Goal: Task Accomplishment & Management: Use online tool/utility

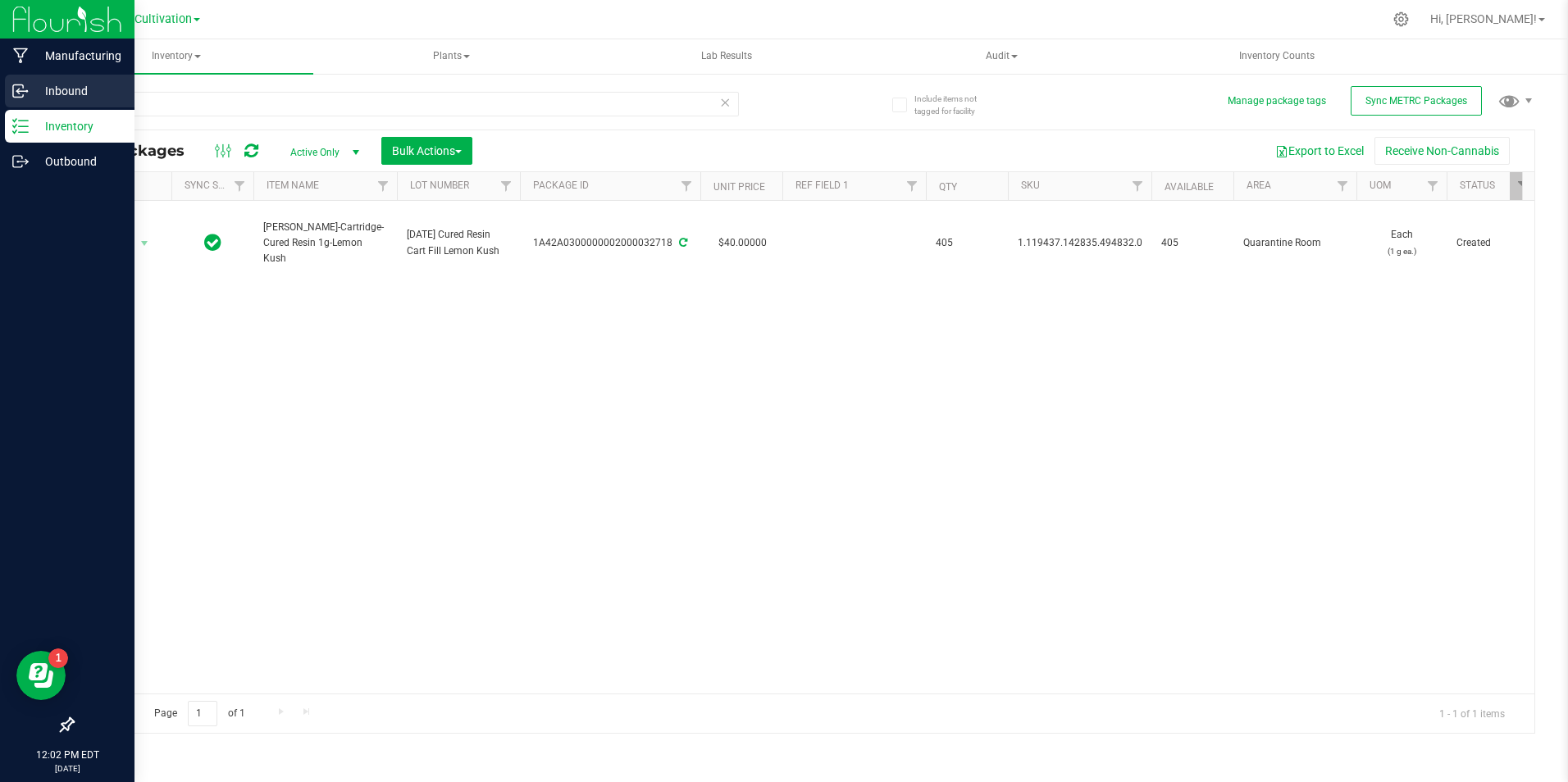
click at [25, 87] on icon at bounding box center [20, 90] width 16 height 16
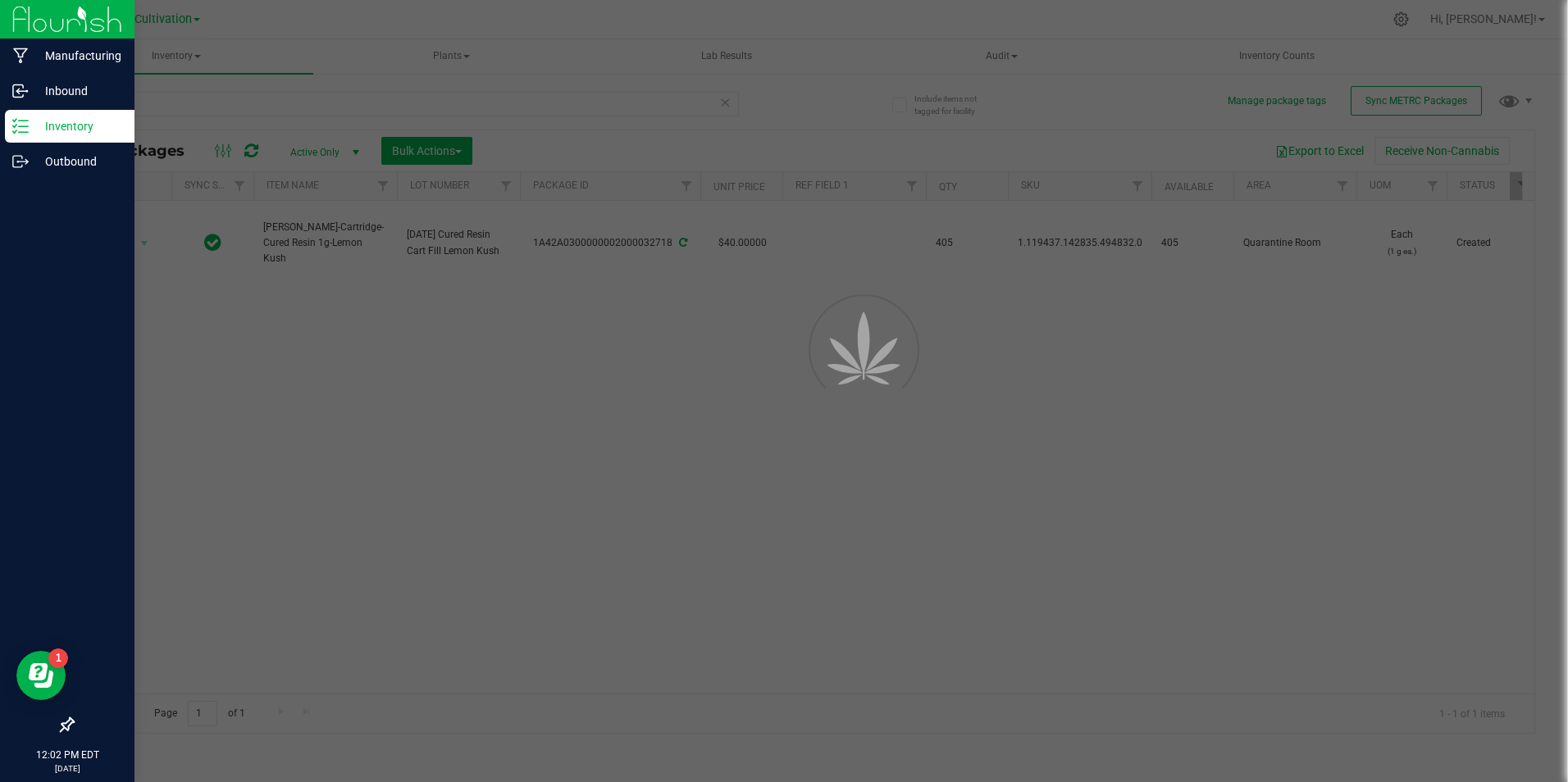
click at [56, 132] on p "Inventory" at bounding box center [78, 126] width 98 height 20
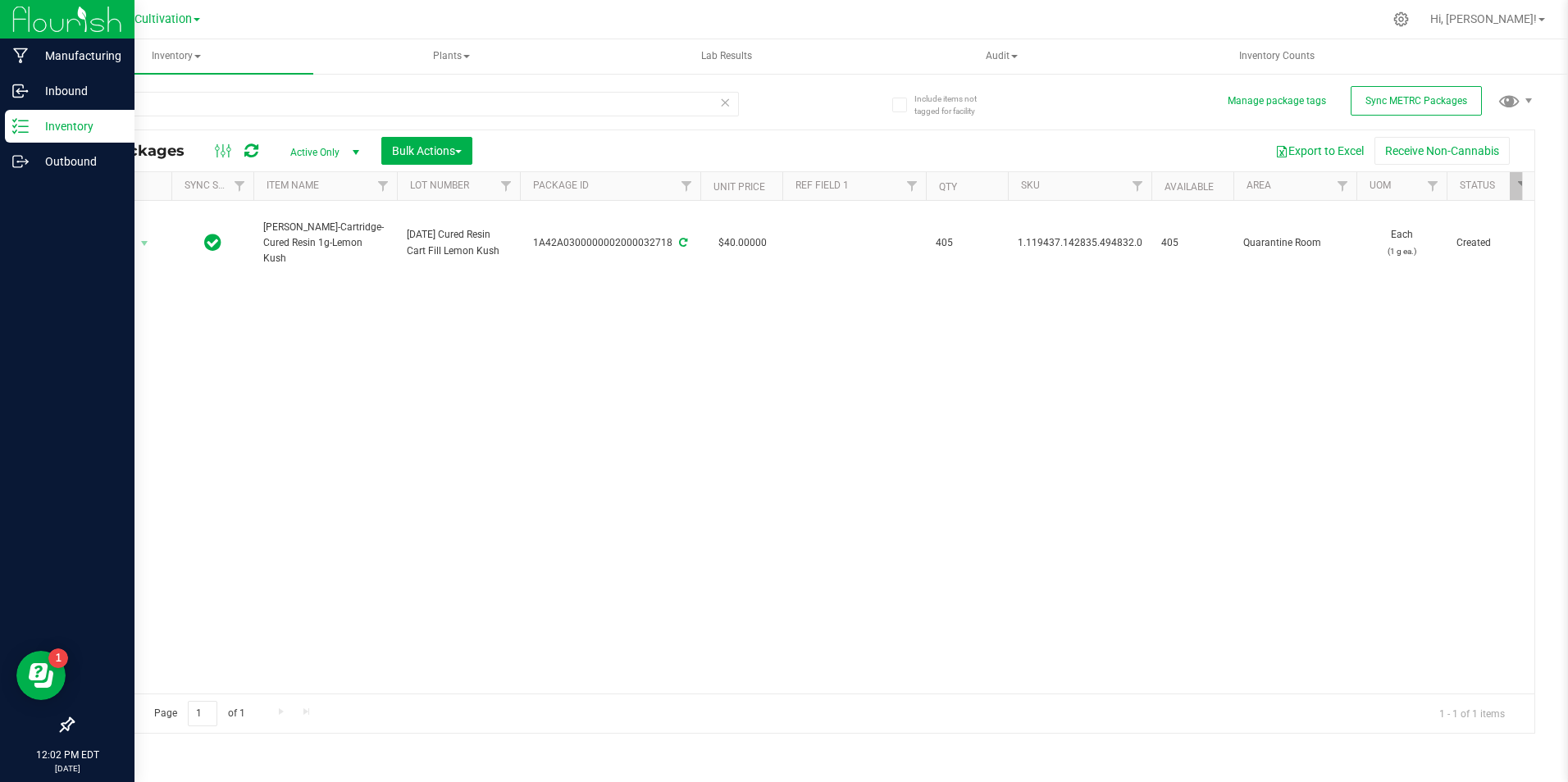
click at [82, 121] on p "Inventory" at bounding box center [78, 126] width 98 height 20
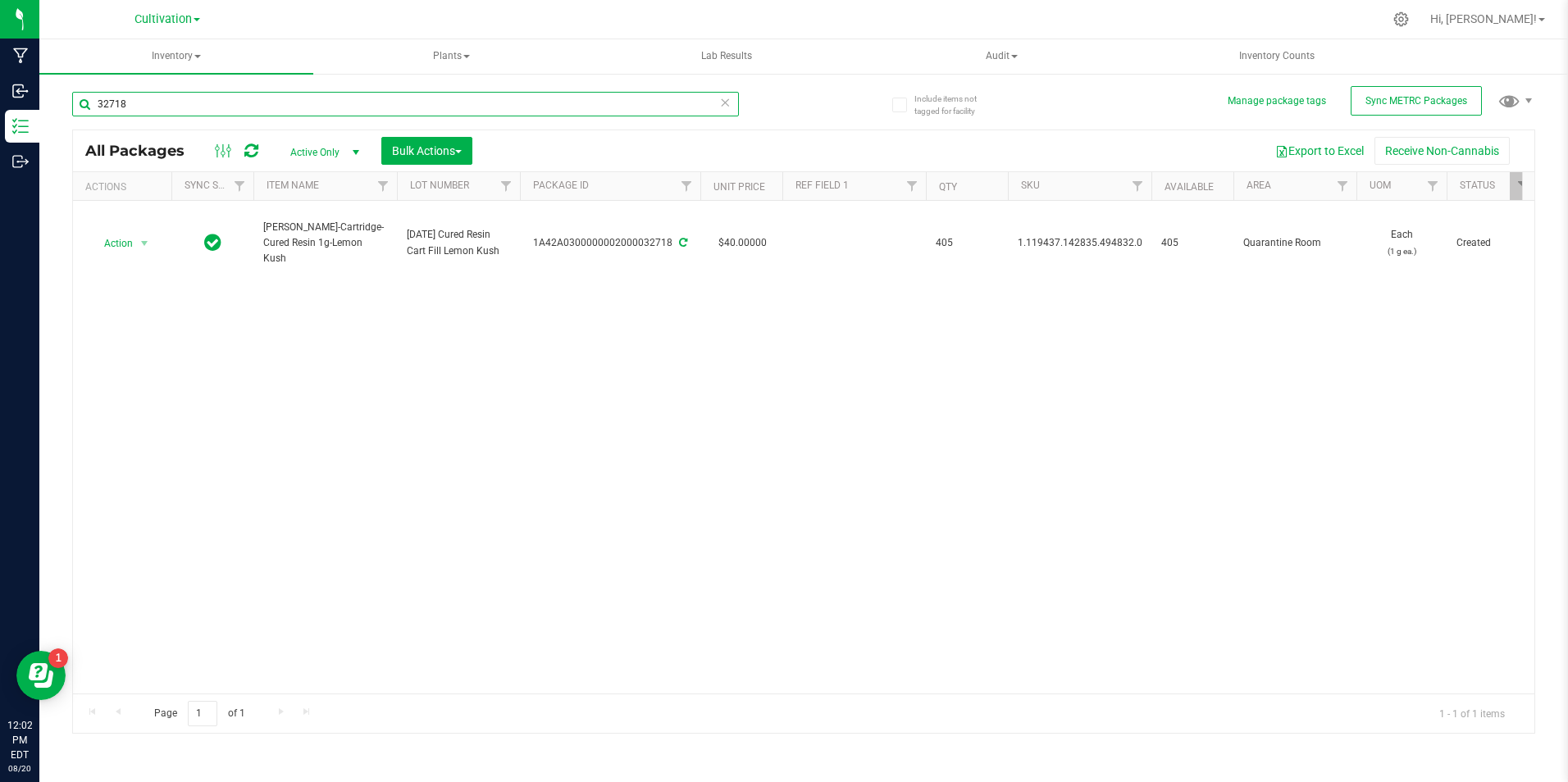
click at [178, 106] on input "32718" at bounding box center [406, 104] width 667 height 25
click at [178, 103] on input "32718" at bounding box center [406, 104] width 667 height 25
click at [178, 101] on input "32718" at bounding box center [406, 104] width 667 height 25
click at [178, 99] on input "32718" at bounding box center [406, 104] width 667 height 25
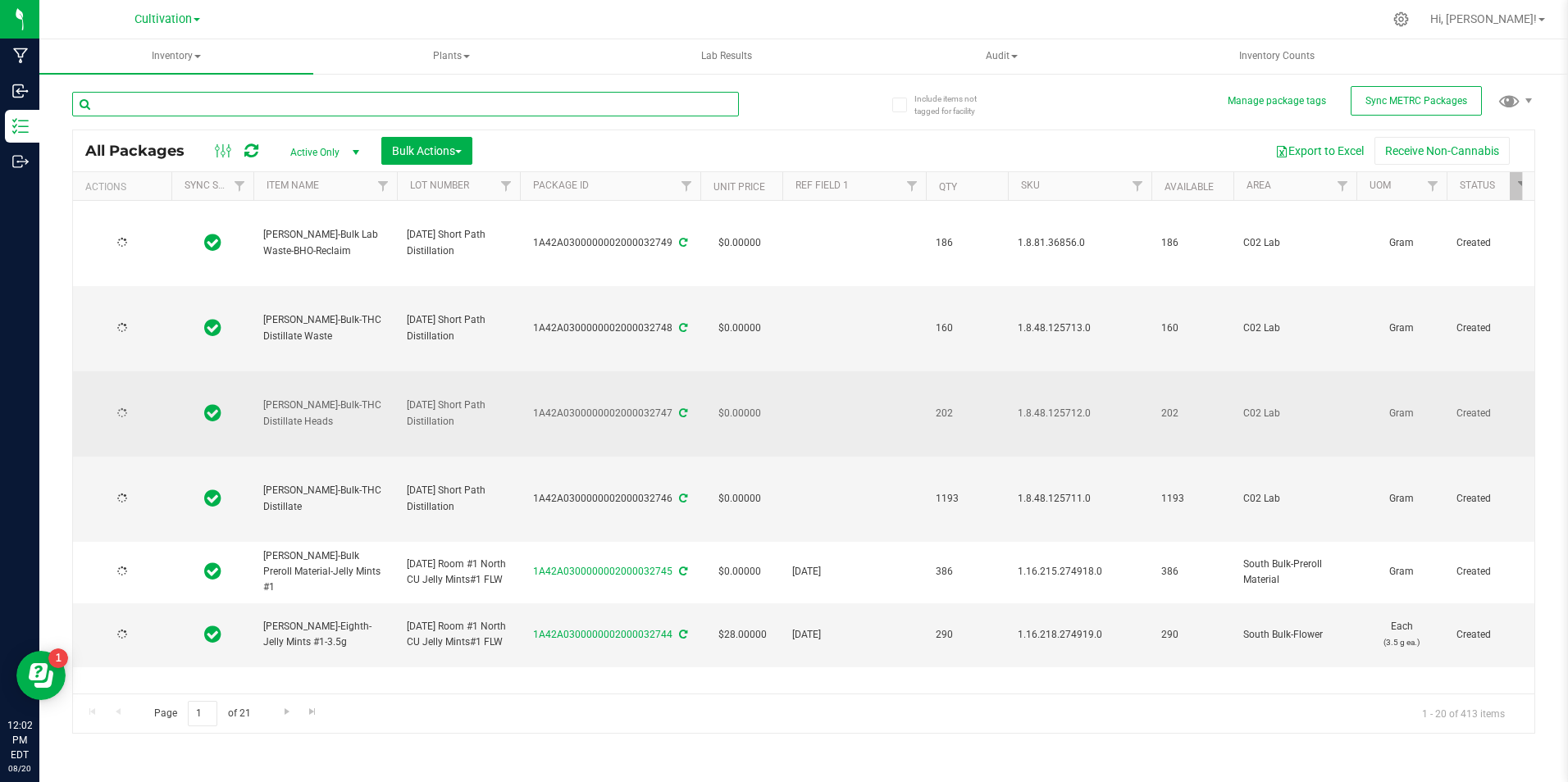
type input "[DATE]"
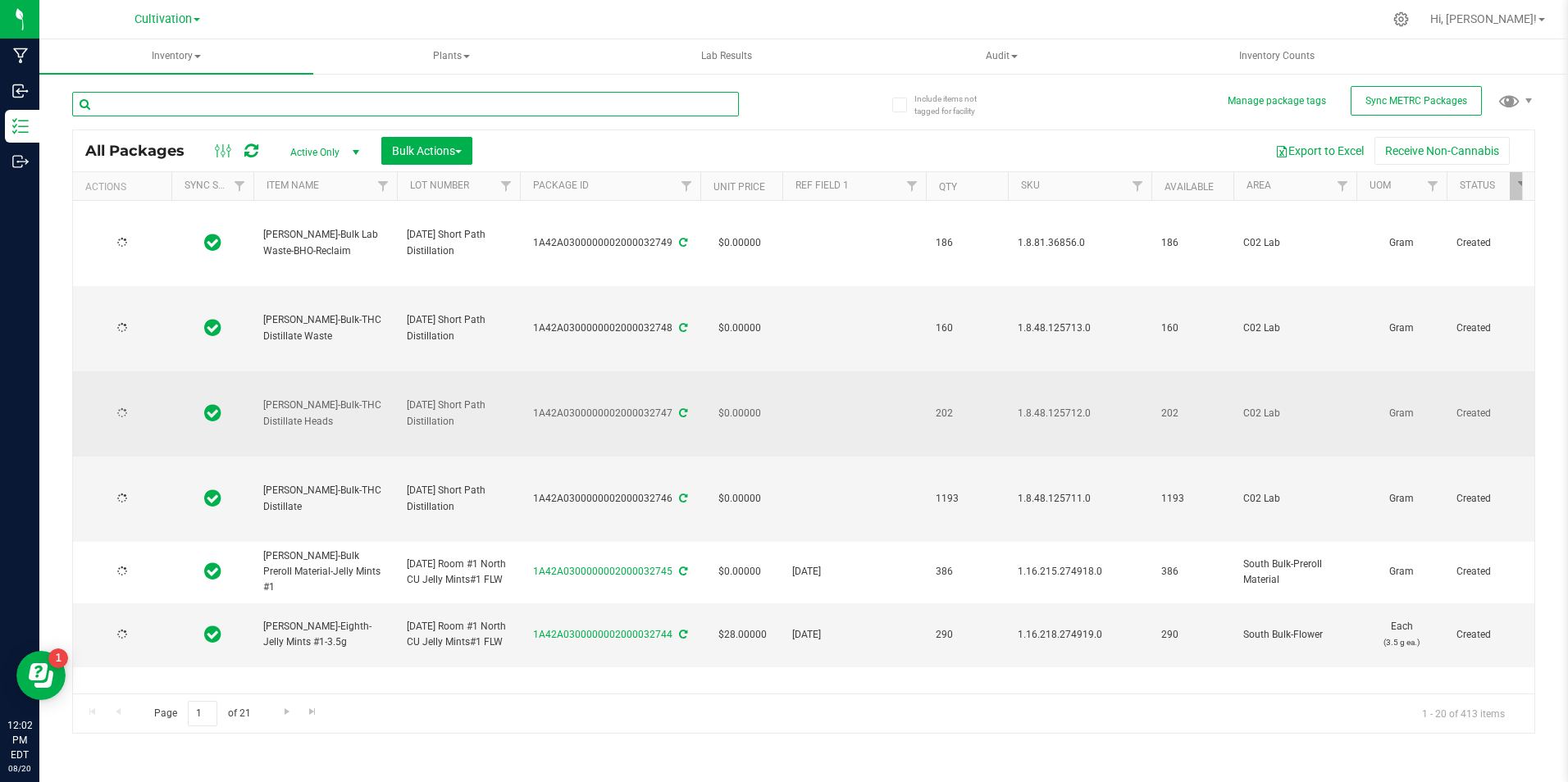
type input "[DATE]"
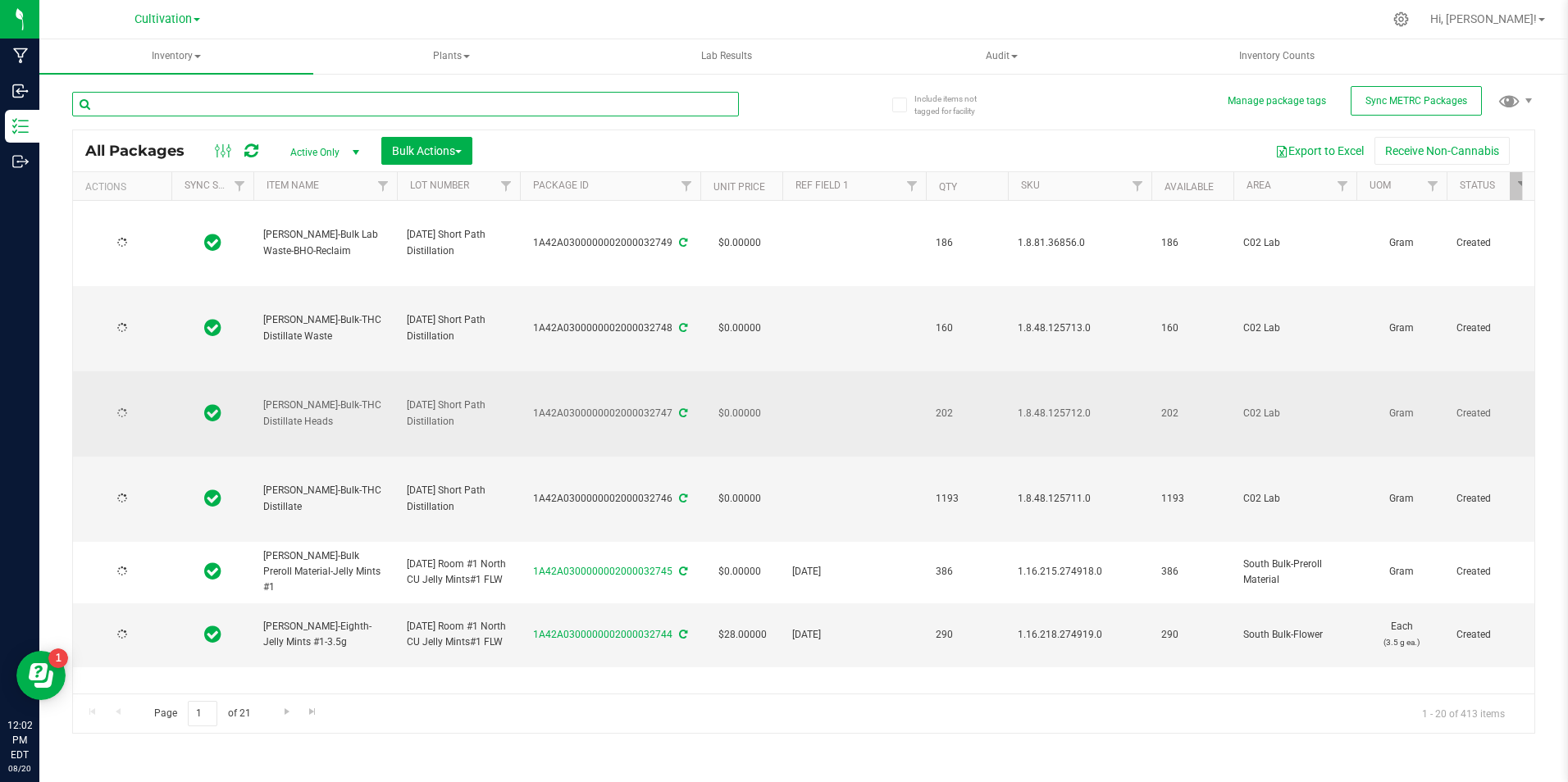
type input "[DATE]"
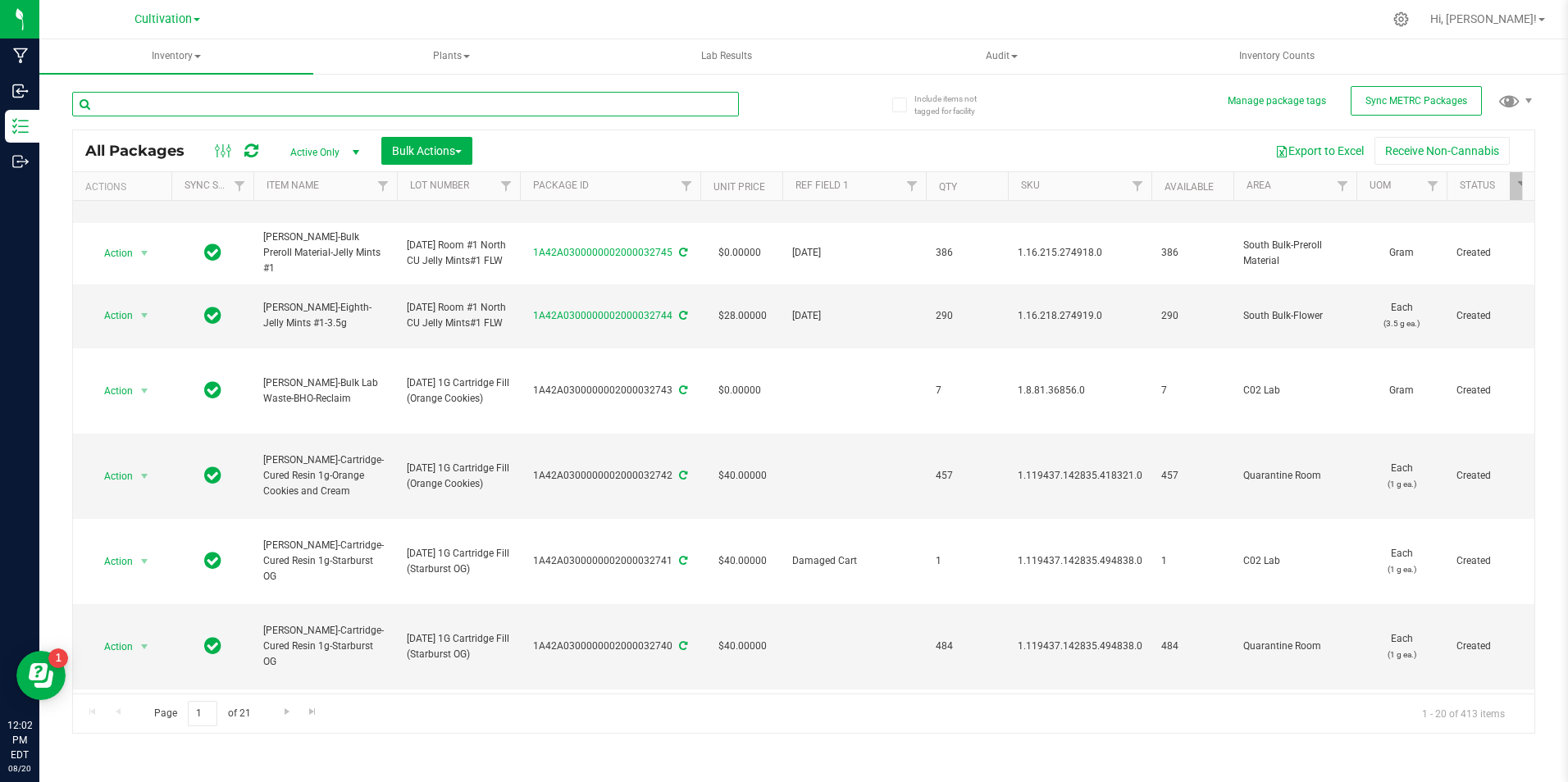
scroll to position [328, 0]
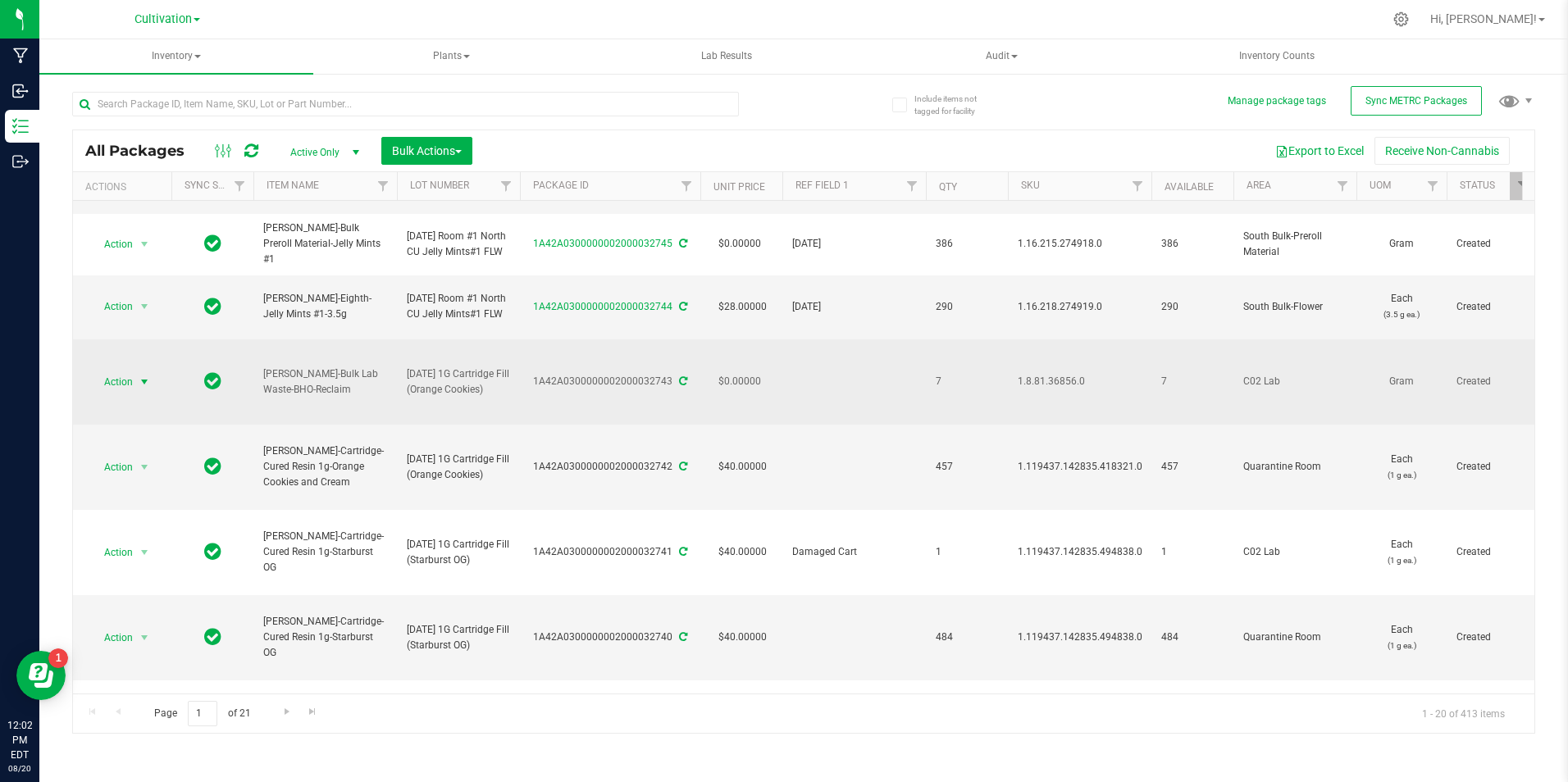
click at [148, 379] on span "select" at bounding box center [144, 381] width 13 height 13
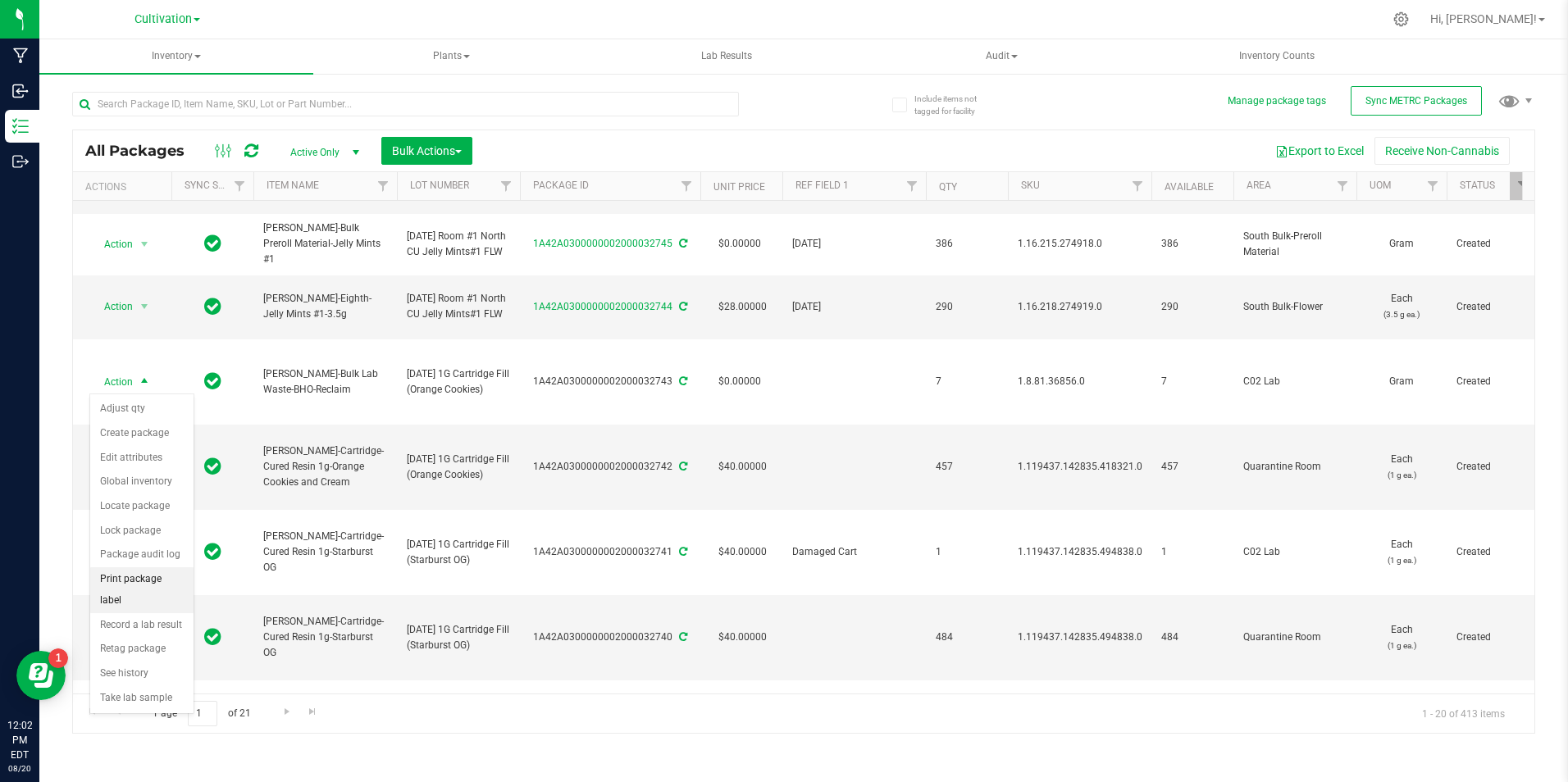
click at [171, 586] on li "Print package label" at bounding box center [142, 589] width 103 height 45
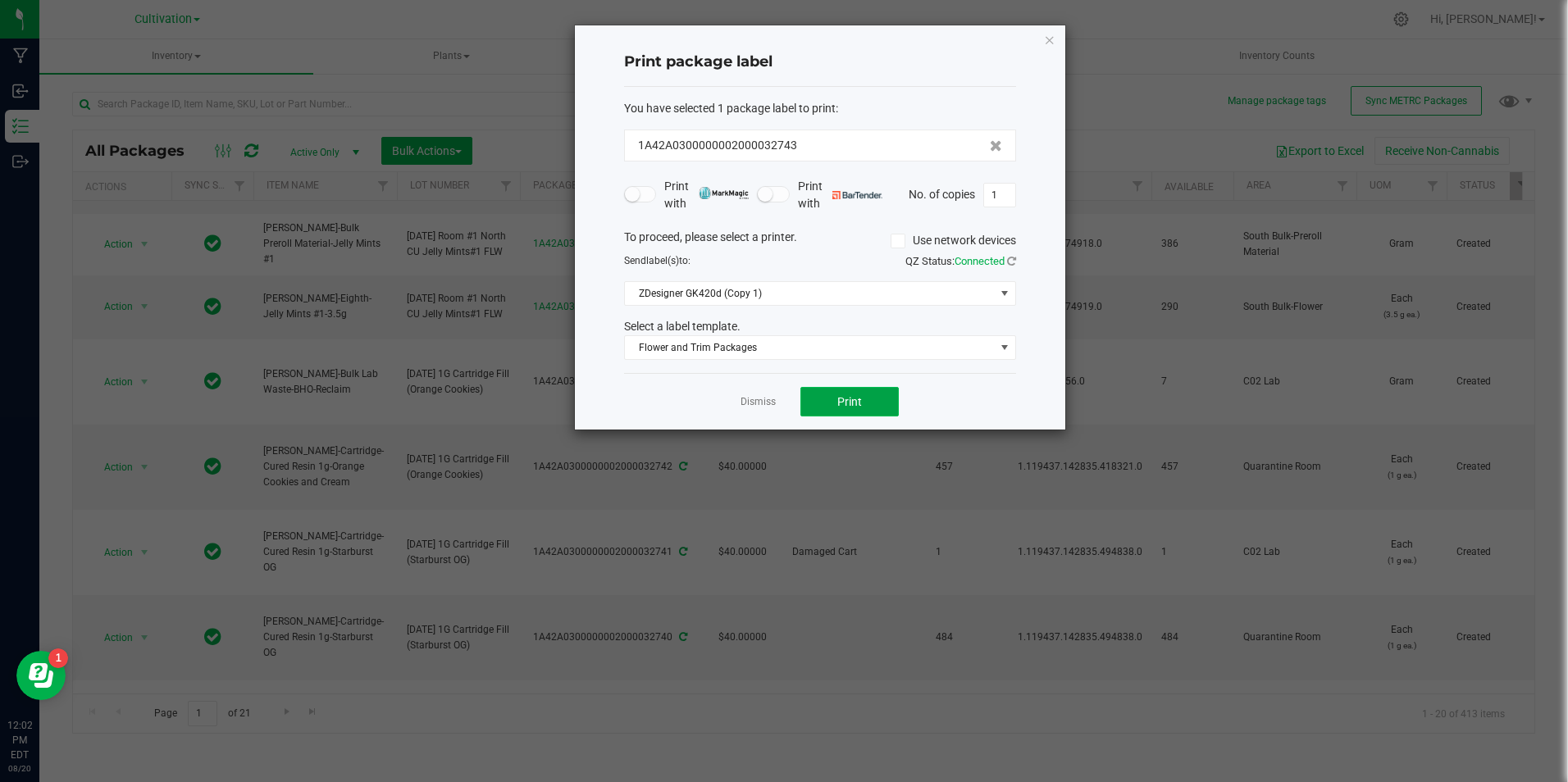
click at [835, 387] on button "Print" at bounding box center [849, 402] width 98 height 30
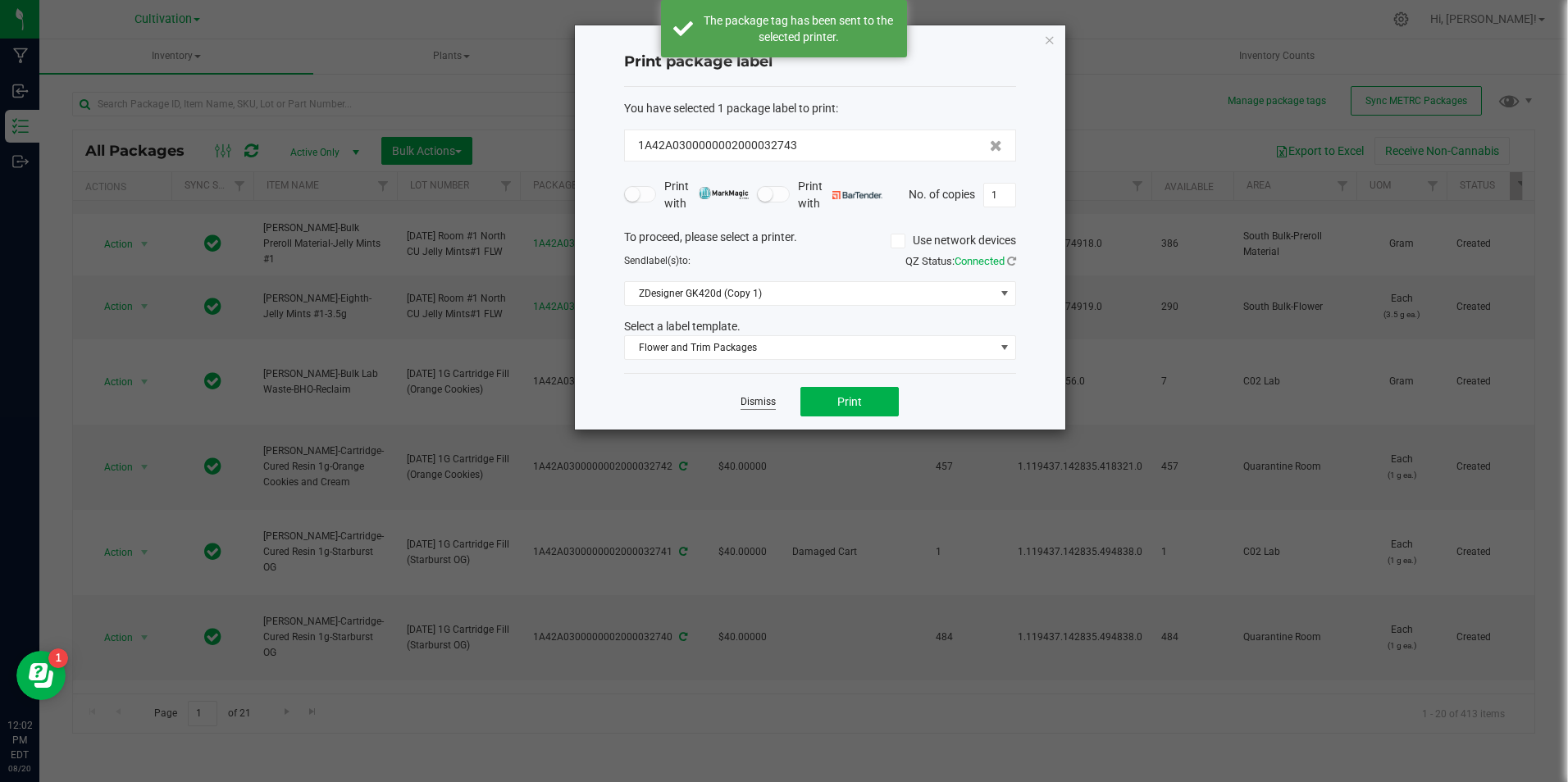
click at [764, 397] on link "Dismiss" at bounding box center [757, 403] width 35 height 14
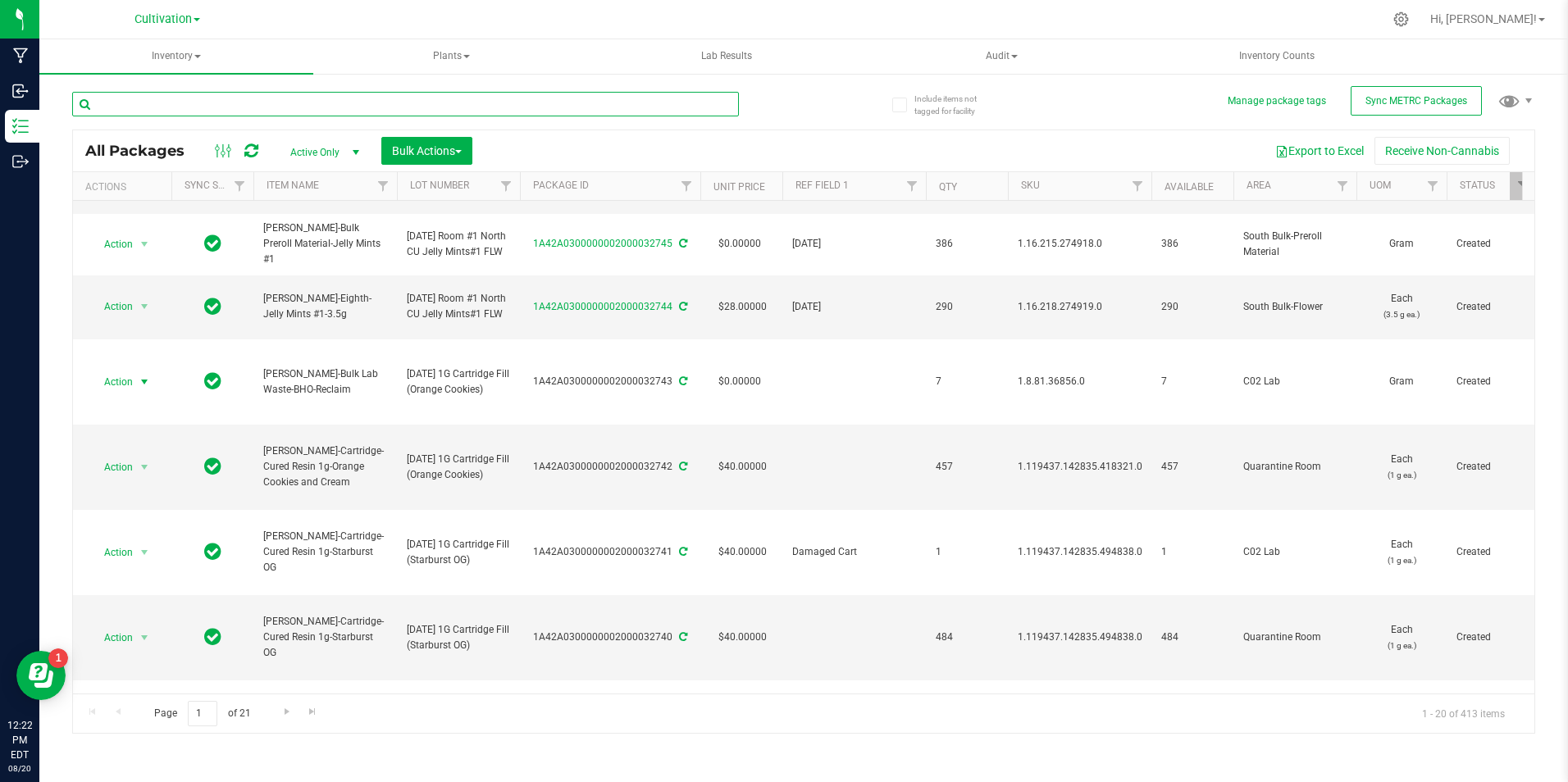
click at [141, 110] on input "text" at bounding box center [406, 104] width 667 height 25
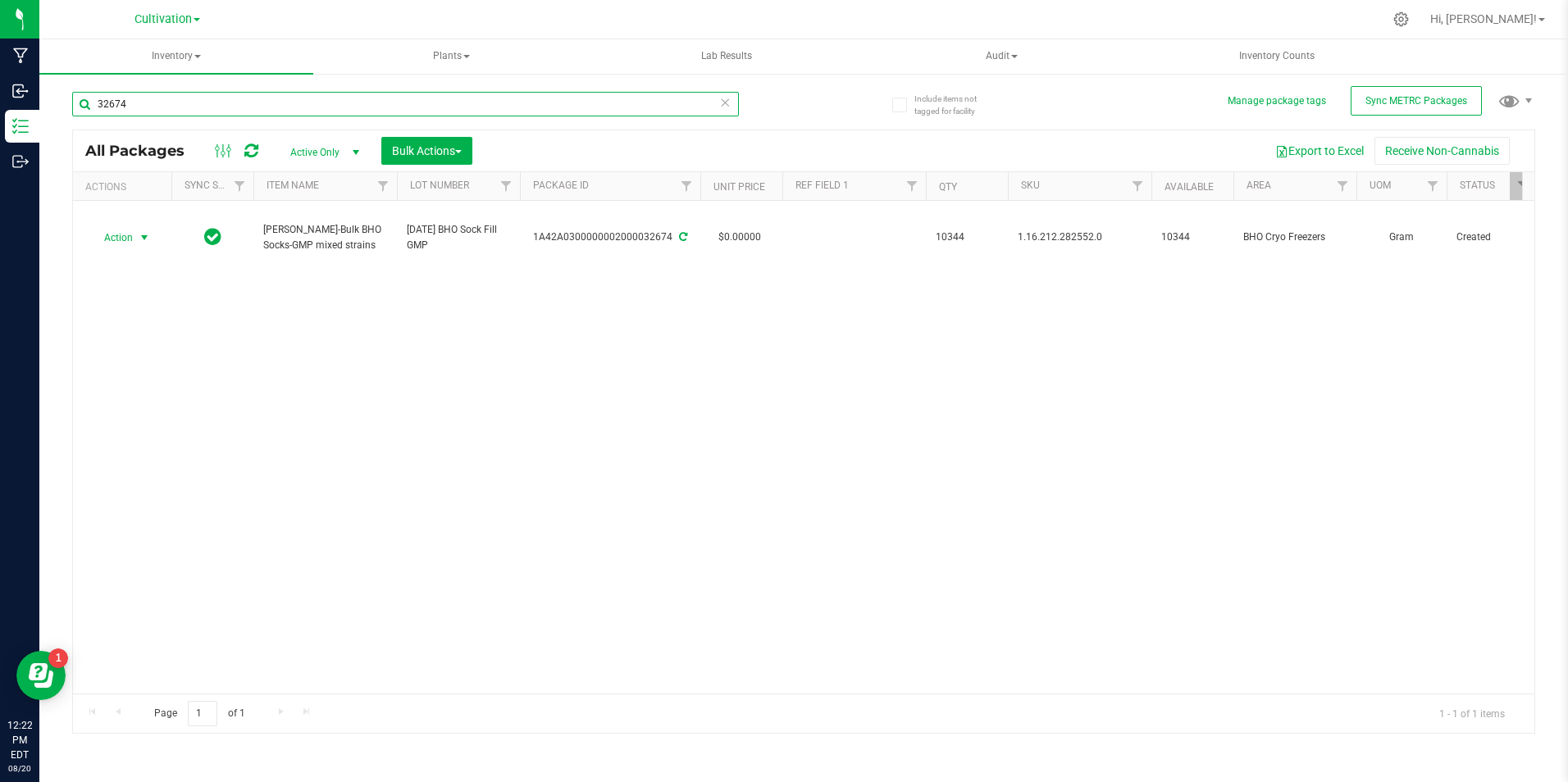
type input "32674"
click at [126, 240] on span "Action" at bounding box center [112, 237] width 44 height 23
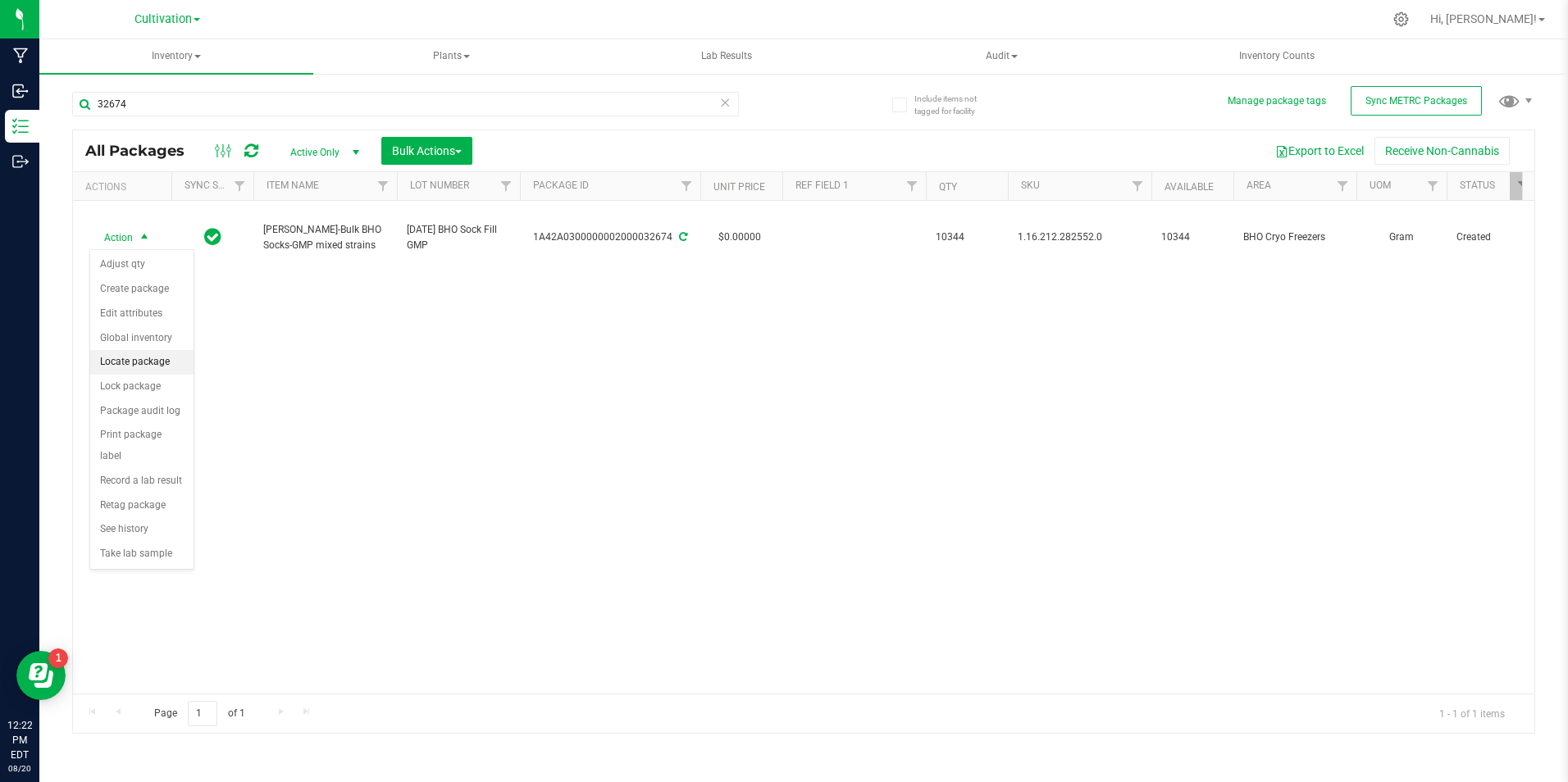
click at [159, 363] on li "Locate package" at bounding box center [142, 362] width 103 height 25
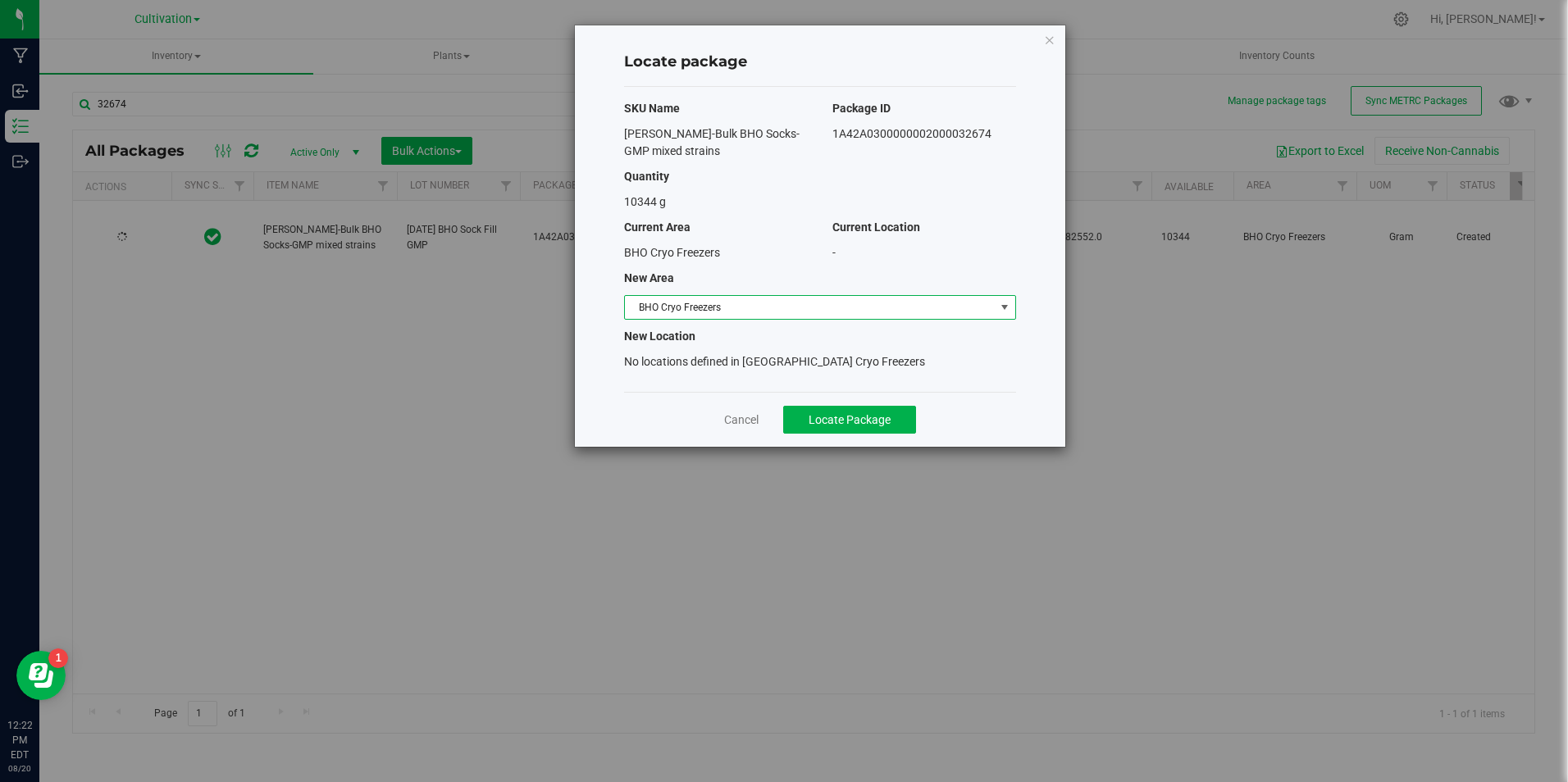
click at [815, 310] on span "BHO Cryo Freezers" at bounding box center [810, 307] width 370 height 23
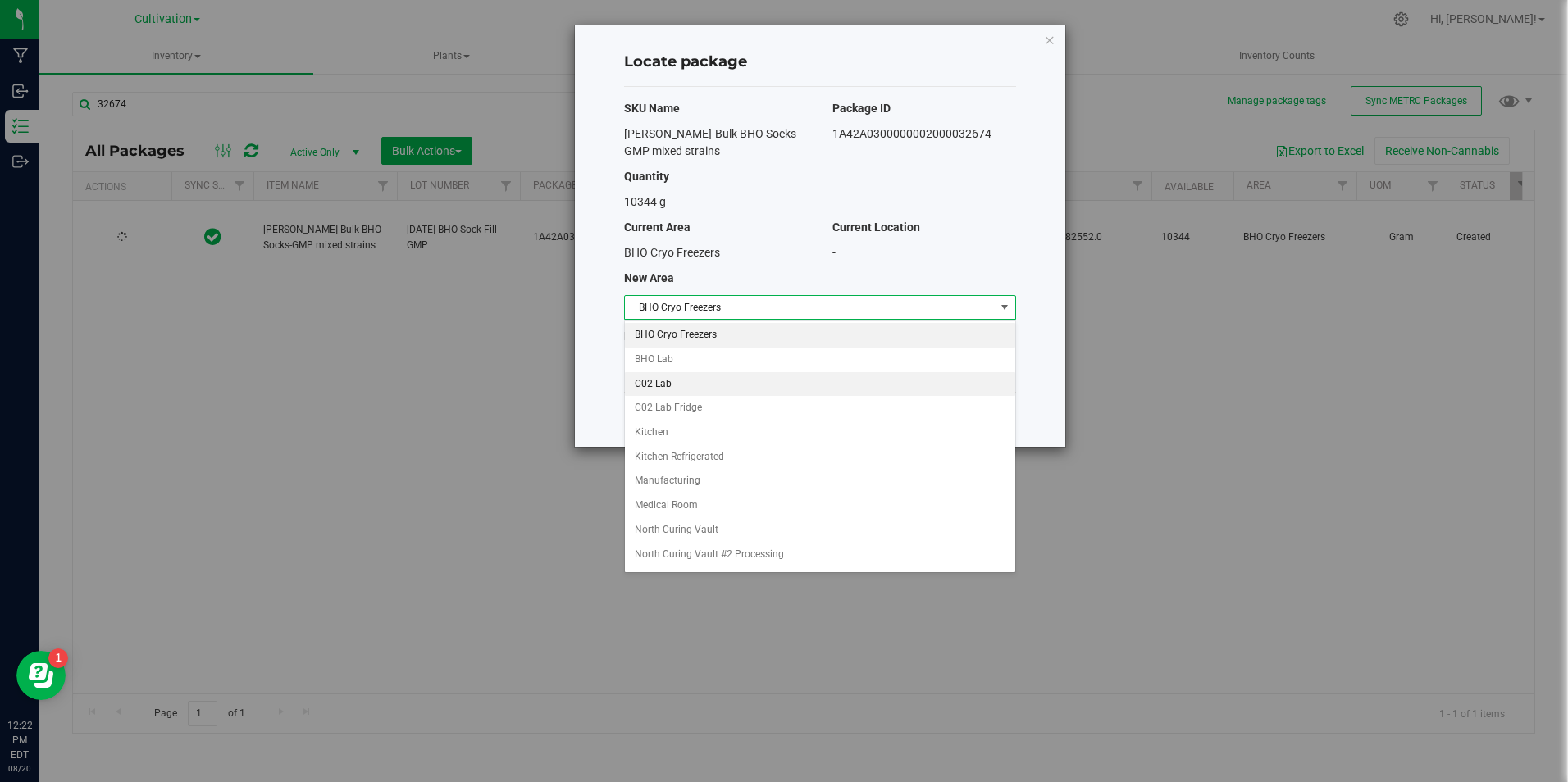
click at [764, 385] on li "C02 Lab" at bounding box center [820, 385] width 391 height 25
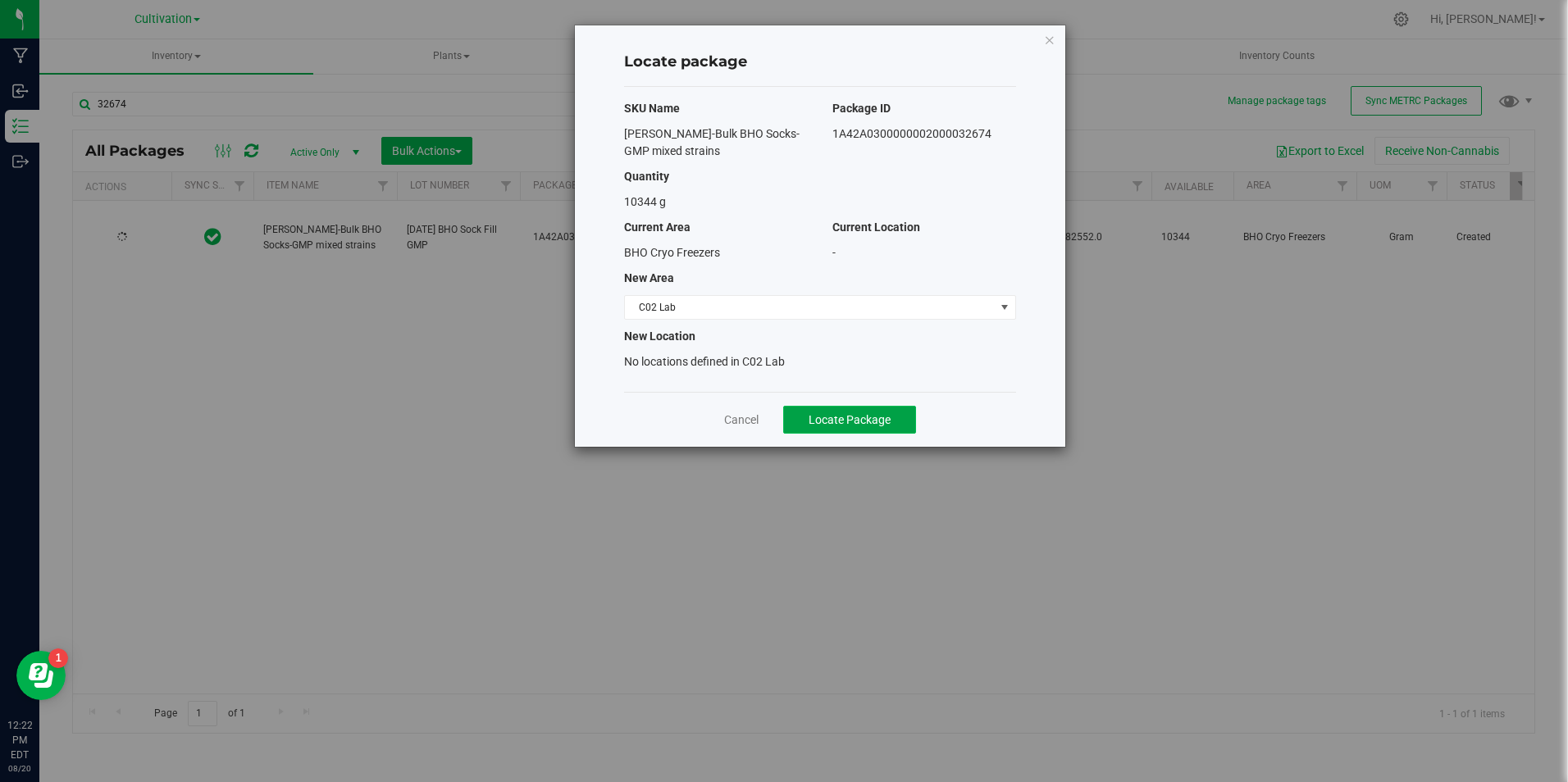
click at [825, 420] on span "Locate Package" at bounding box center [849, 420] width 82 height 13
